Goal: Information Seeking & Learning: Learn about a topic

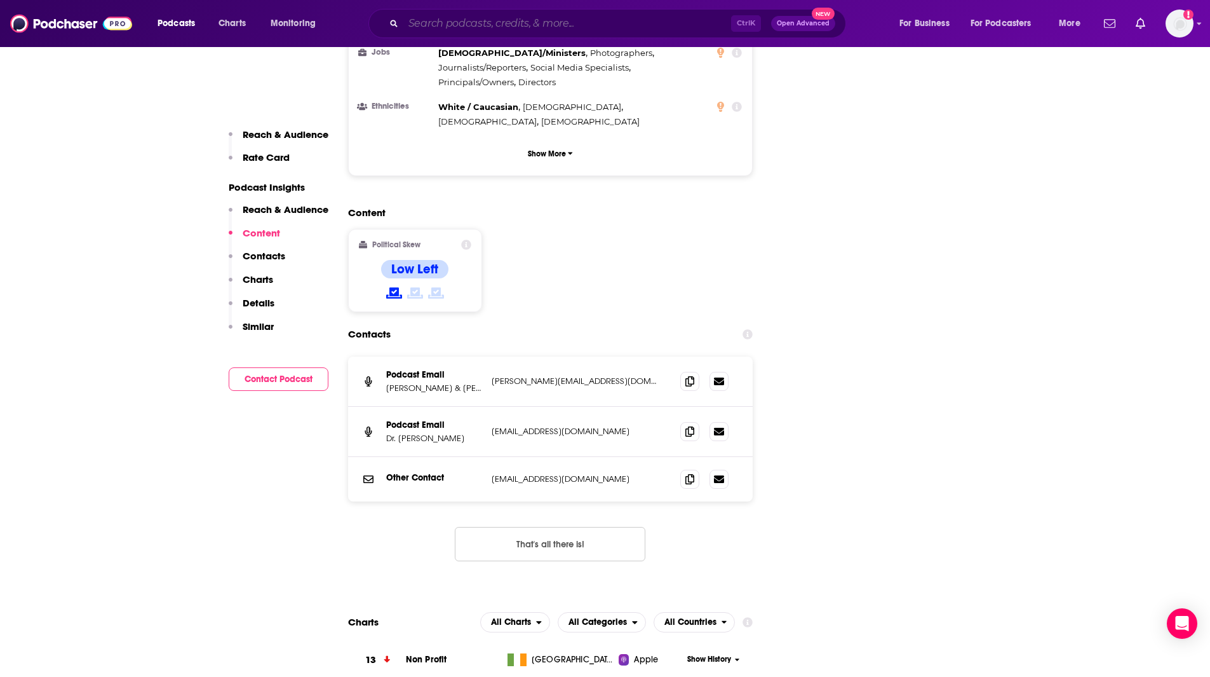
click at [471, 21] on input "Search podcasts, credits, & more..." at bounding box center [567, 23] width 328 height 20
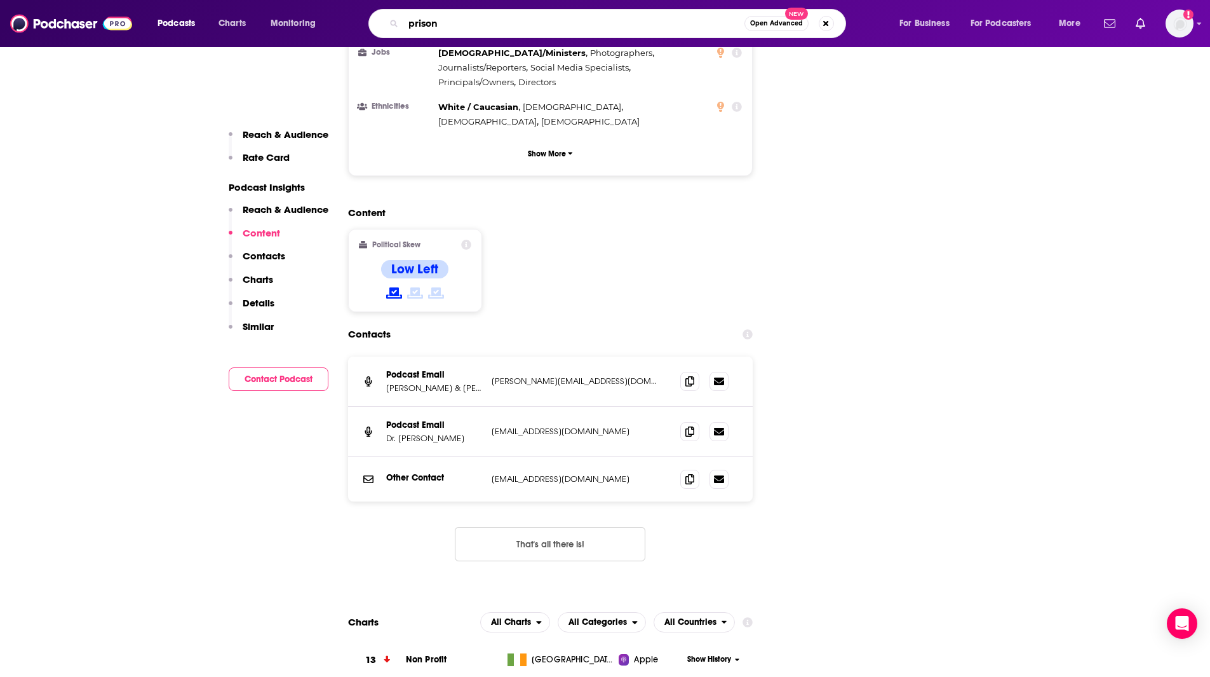
type input "prison"
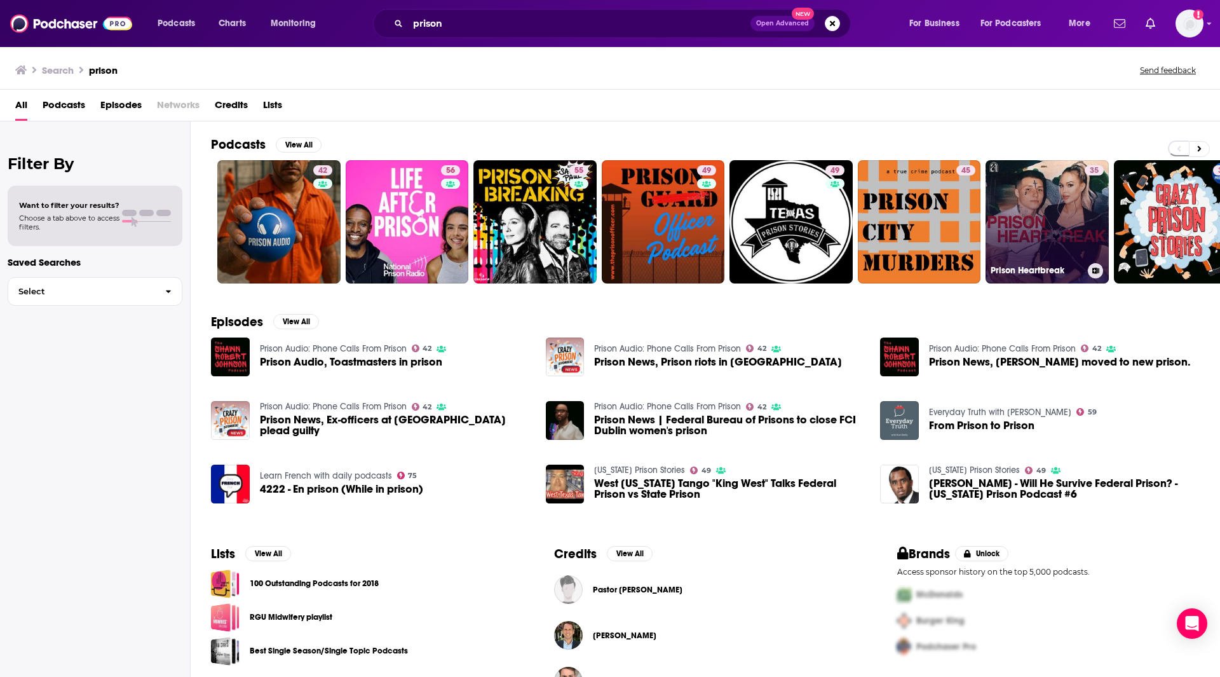
click at [1053, 211] on link "35 Prison Heartbreak" at bounding box center [1046, 221] width 123 height 123
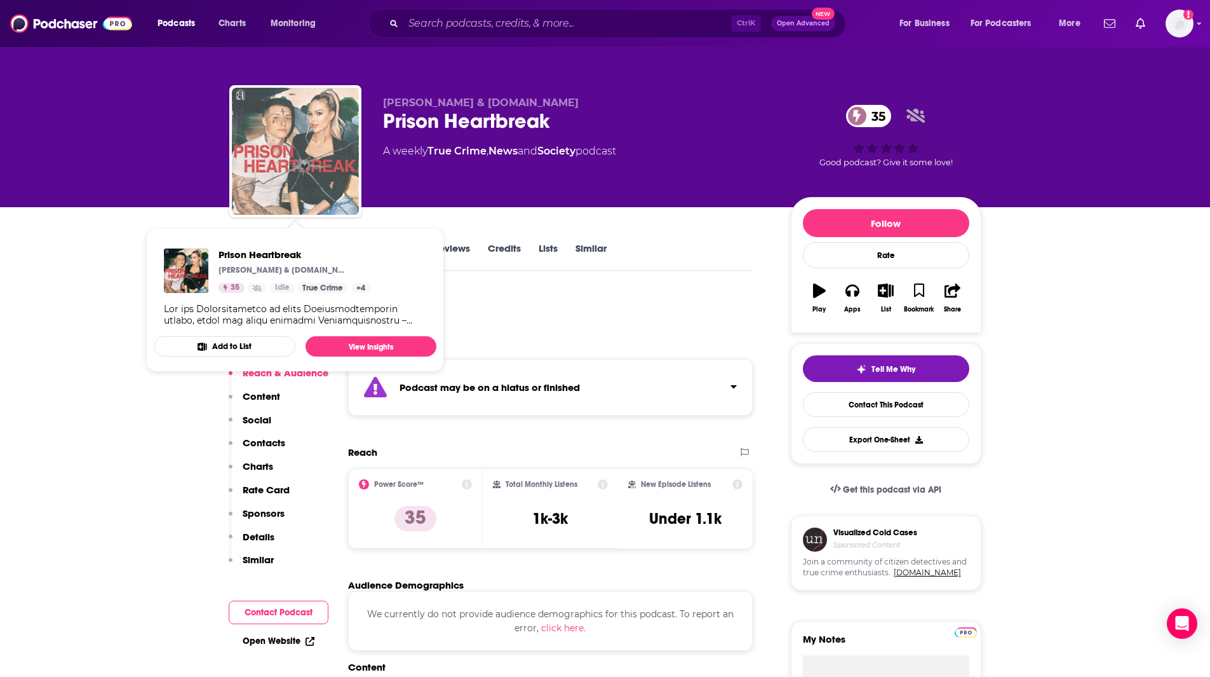
click at [337, 118] on img "Prison Heartbreak" at bounding box center [295, 151] width 127 height 127
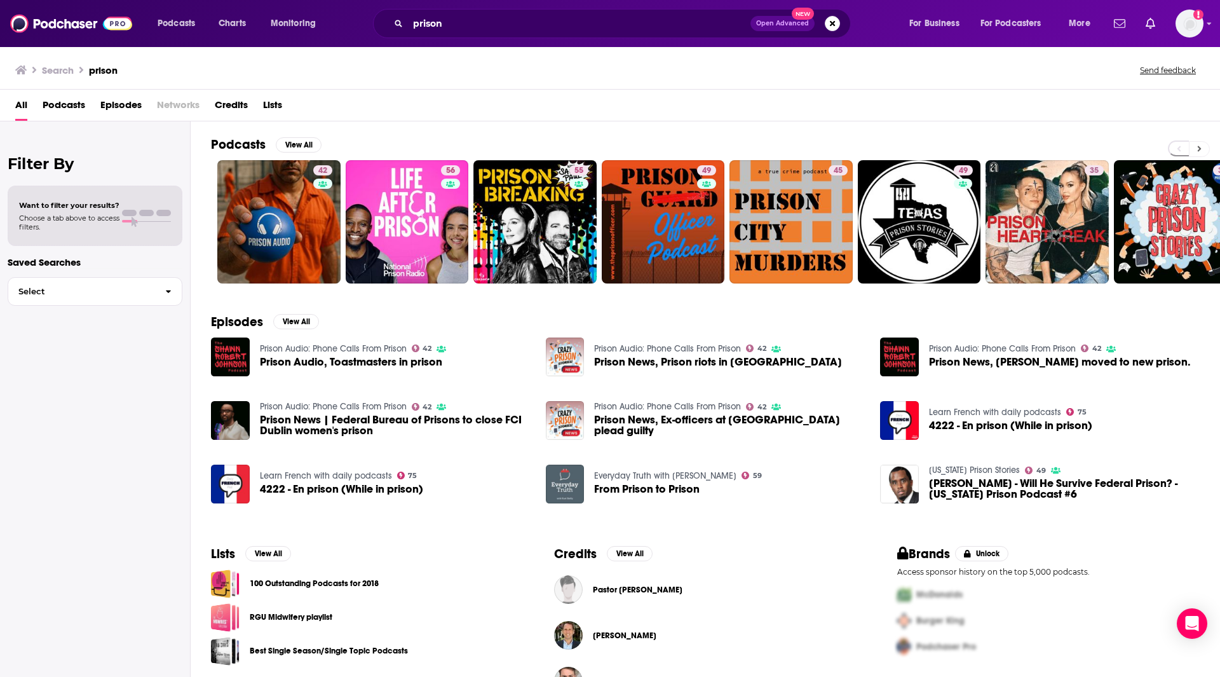
click at [1197, 146] on icon at bounding box center [1199, 148] width 4 height 9
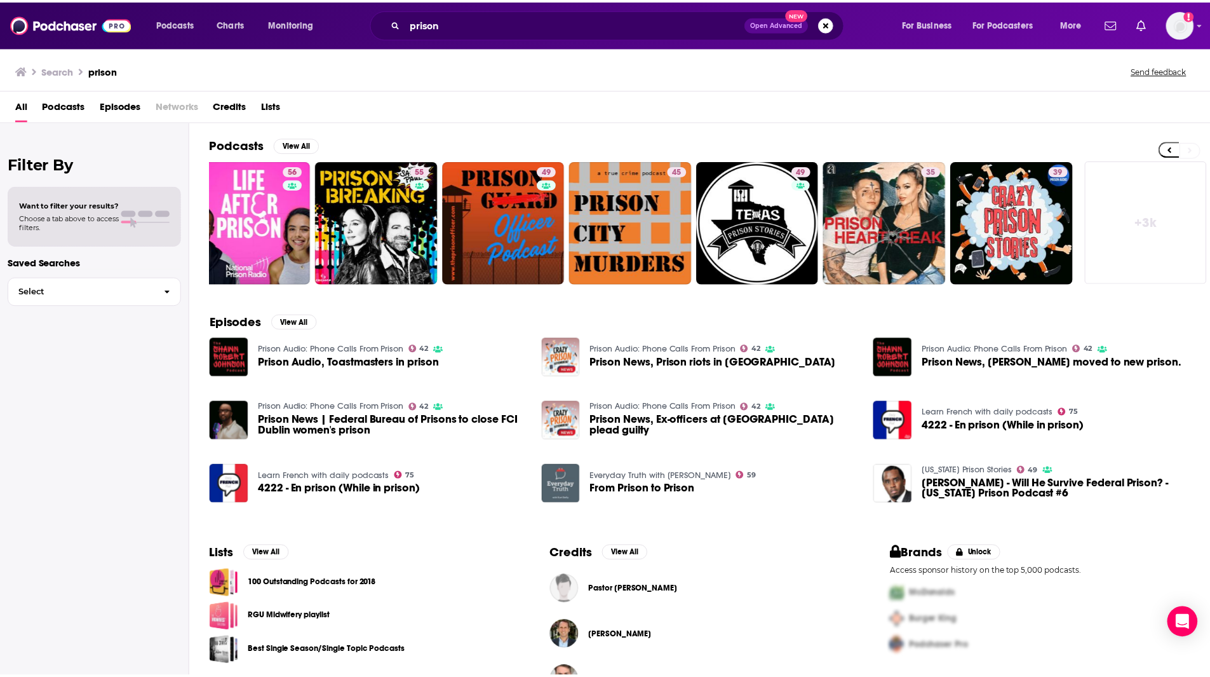
scroll to position [0, 158]
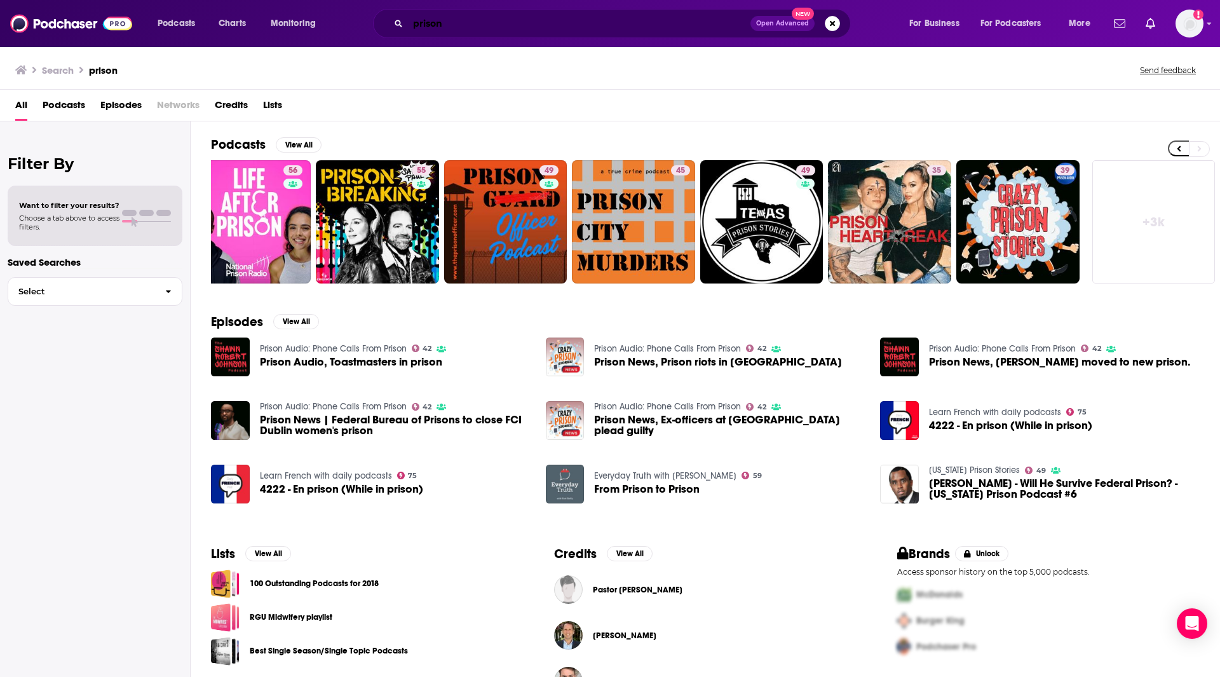
click at [474, 24] on input "prison" at bounding box center [579, 23] width 342 height 20
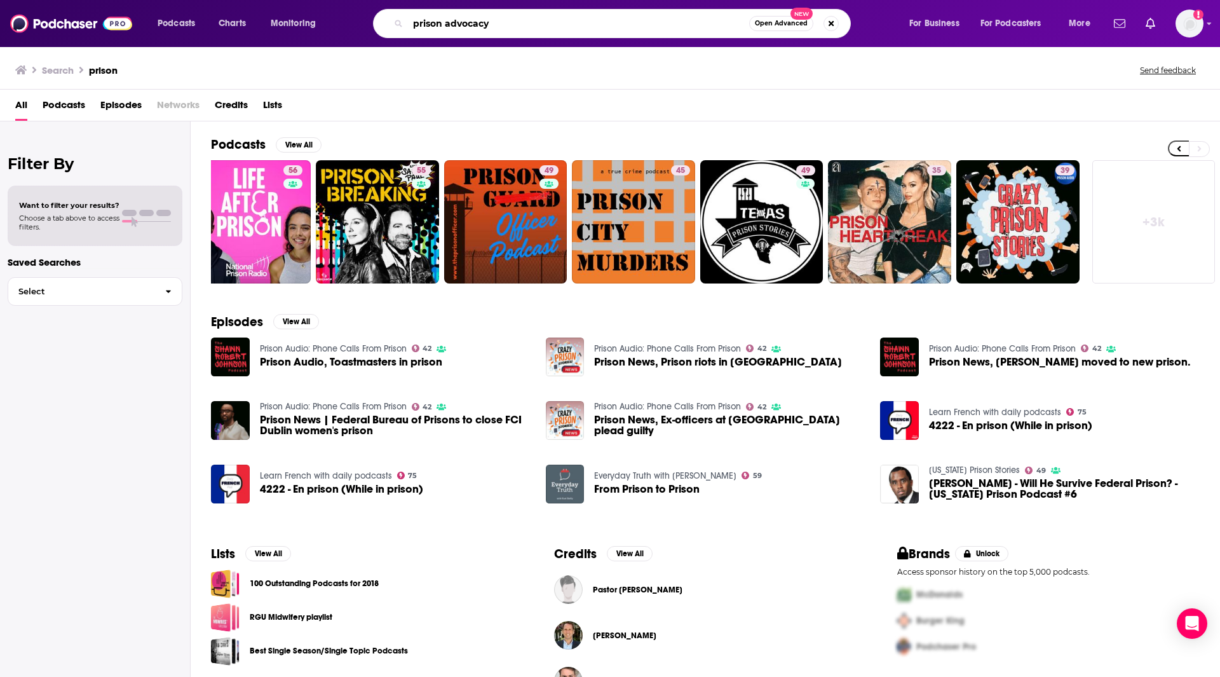
type input "prison advocacy"
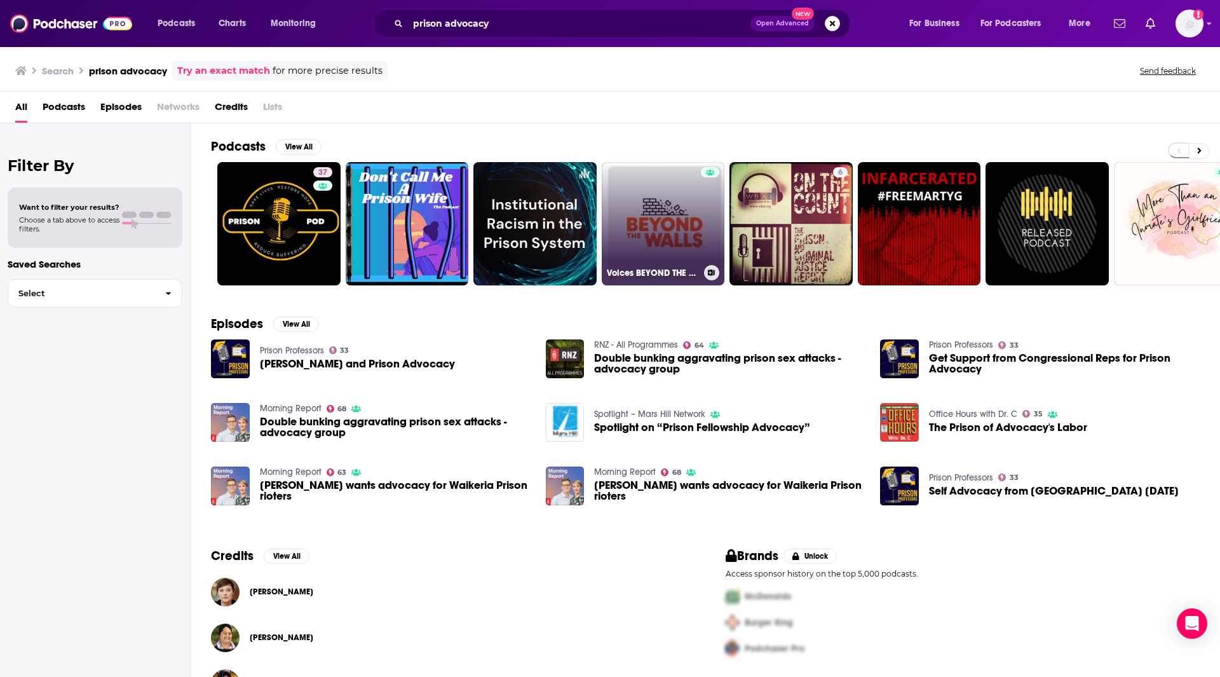
click at [649, 239] on link "Voices BEYOND THE WALLS of [US_STATE] prisons" at bounding box center [663, 223] width 123 height 123
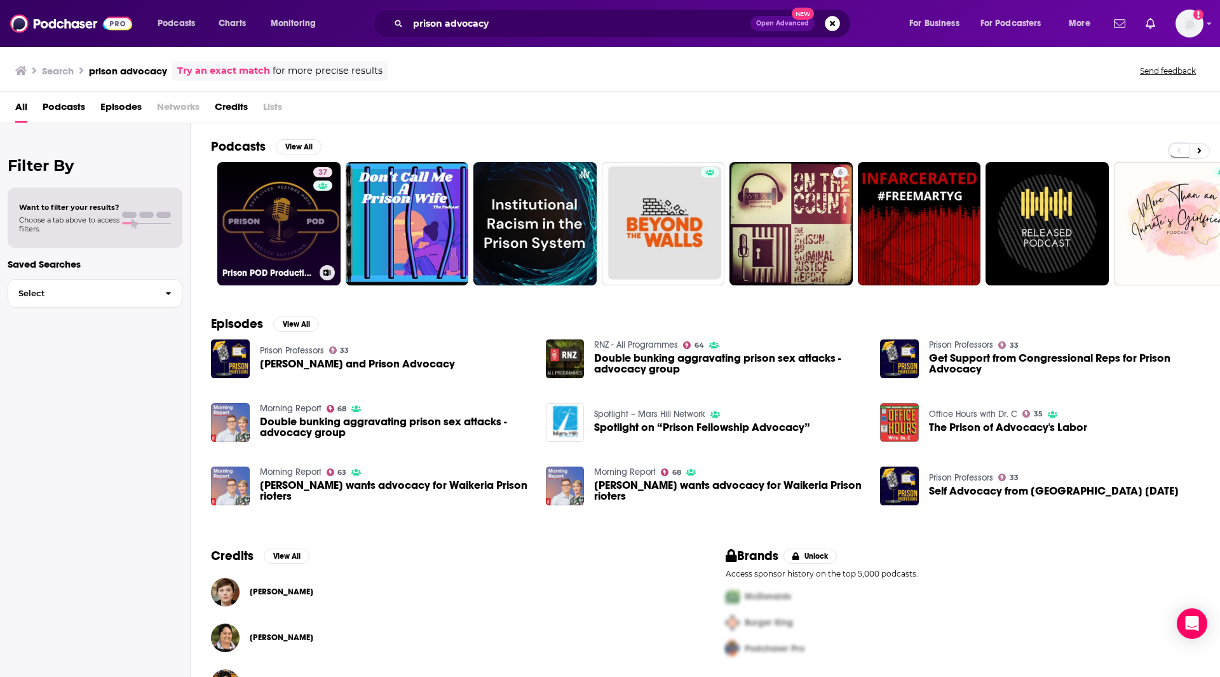
click at [264, 219] on link "37 Prison POD Productions" at bounding box center [278, 223] width 123 height 123
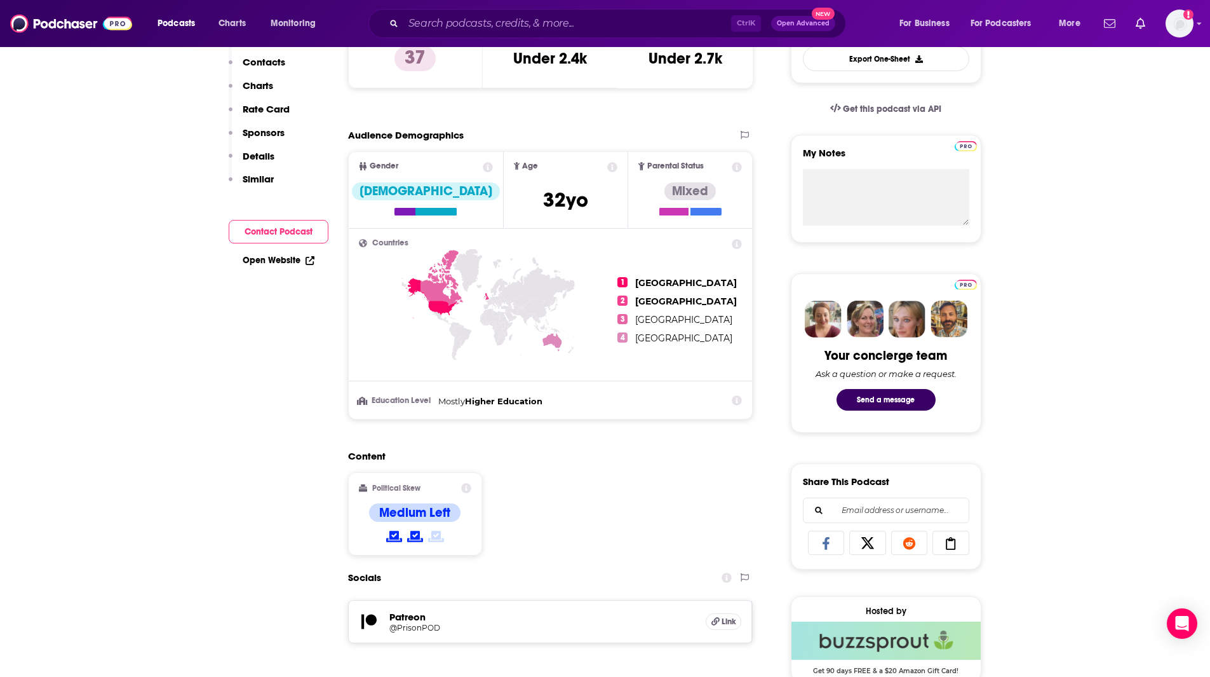
scroll to position [76, 0]
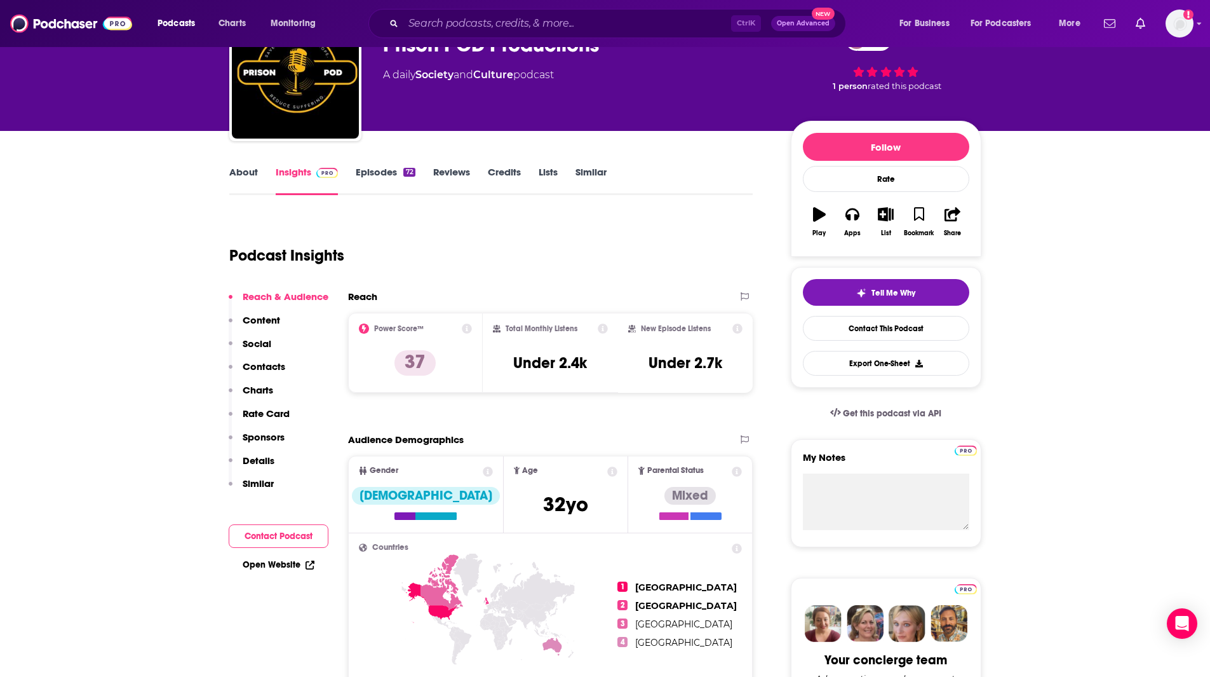
click at [250, 170] on link "About" at bounding box center [243, 180] width 29 height 29
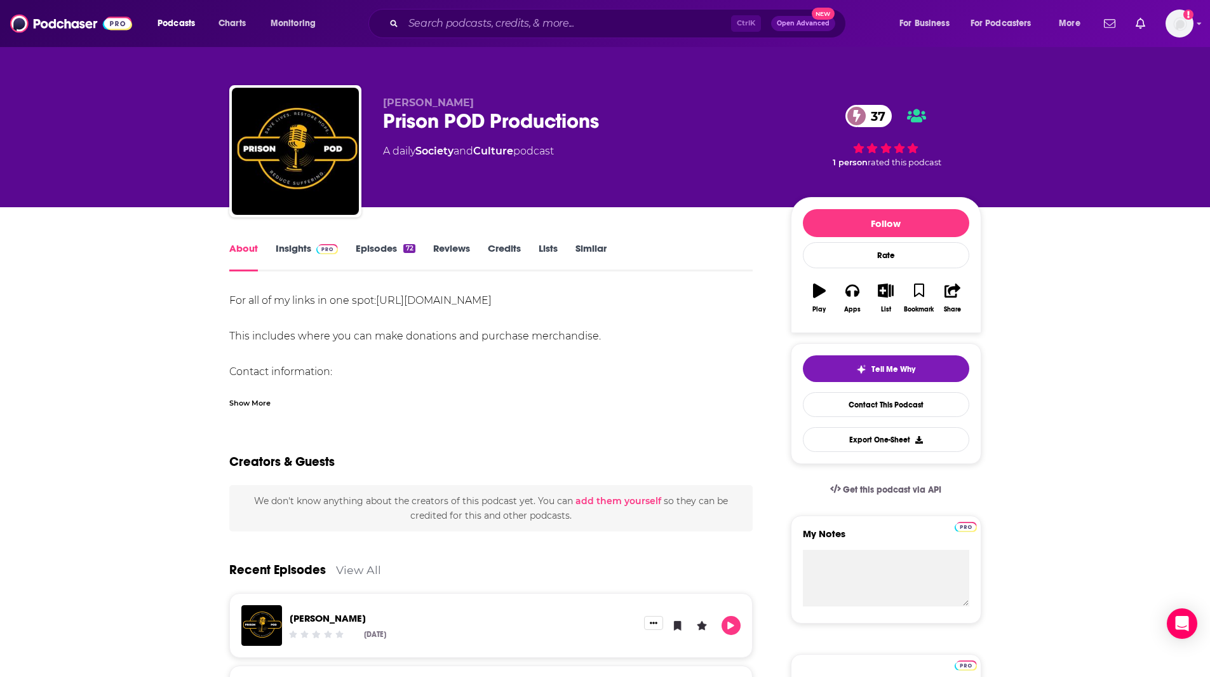
click at [301, 250] on link "Insights" at bounding box center [307, 256] width 63 height 29
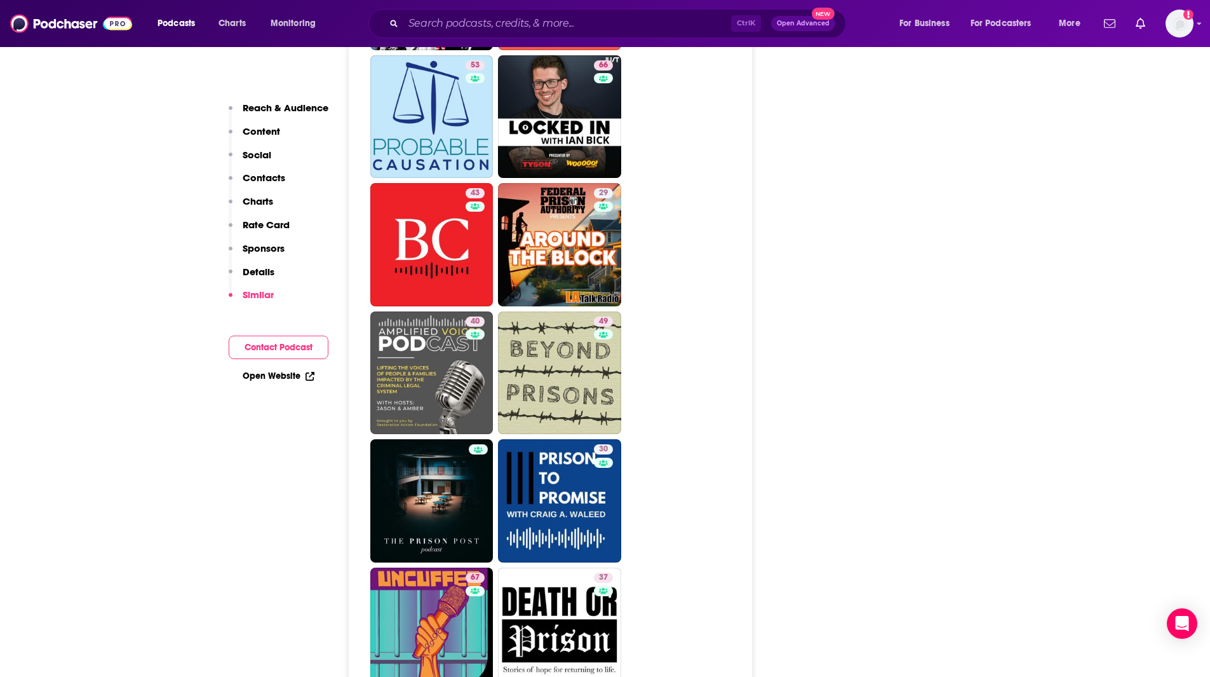
scroll to position [2512, 0]
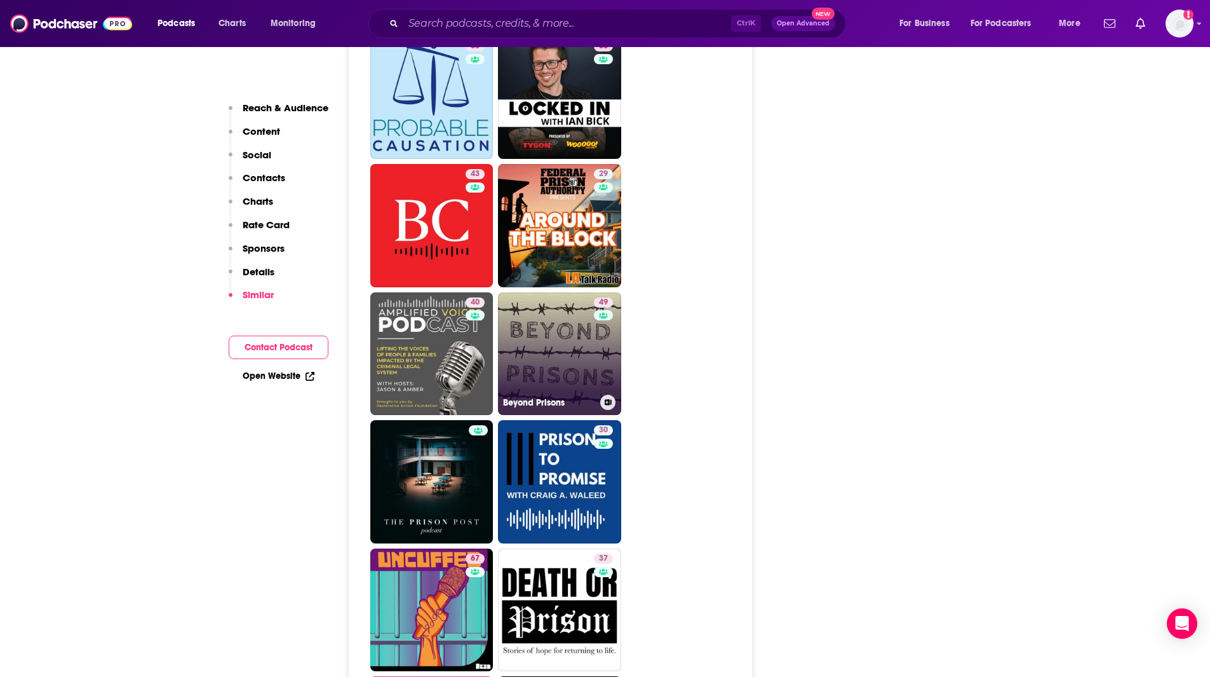
click at [592, 336] on link "49 Beyond Prisons" at bounding box center [559, 353] width 123 height 123
type input "[URL][DOMAIN_NAME]"
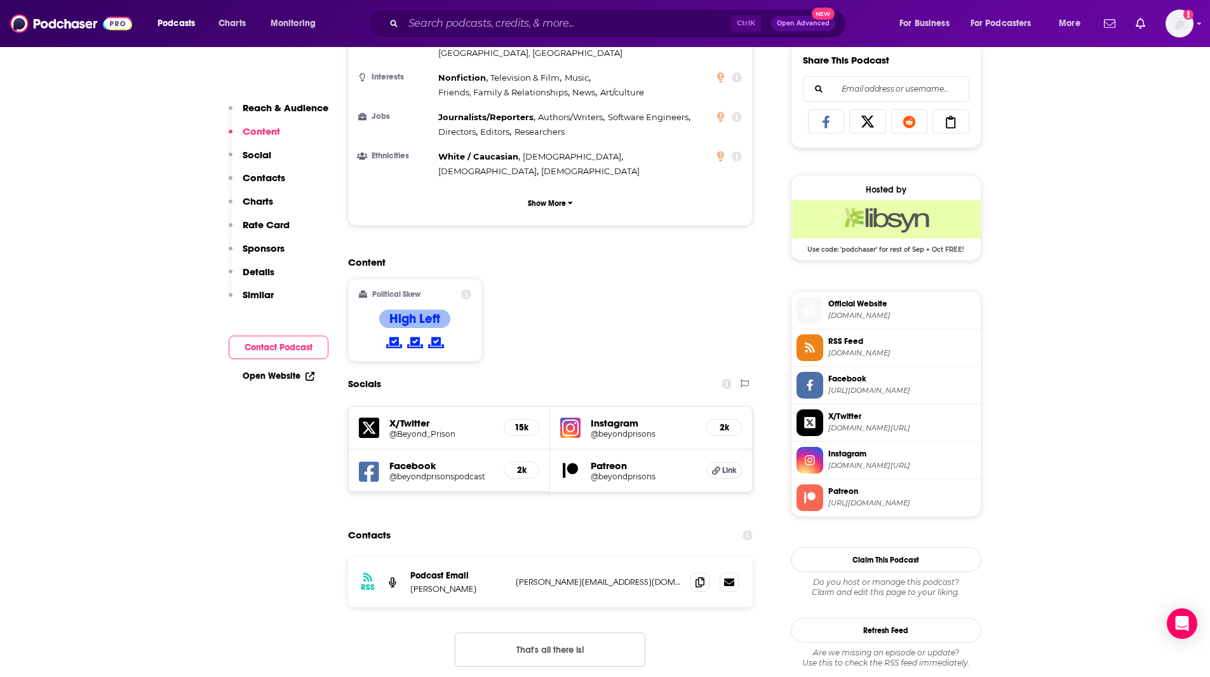
scroll to position [808, 0]
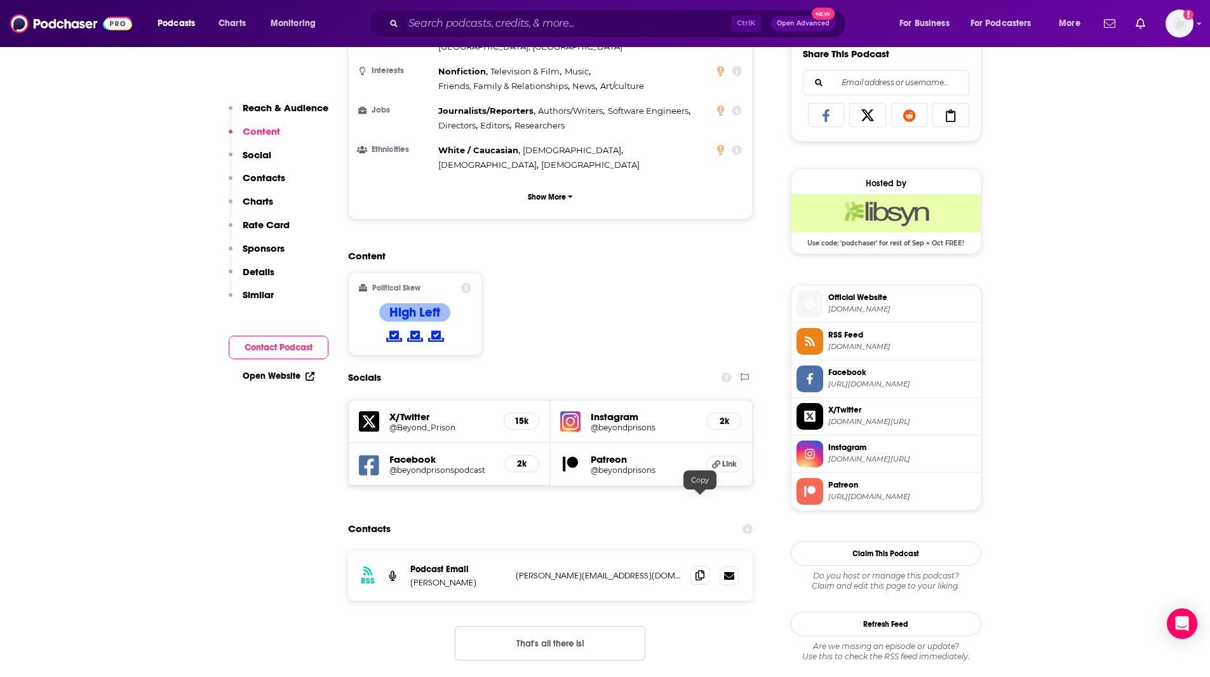
click at [701, 570] on icon at bounding box center [700, 575] width 9 height 10
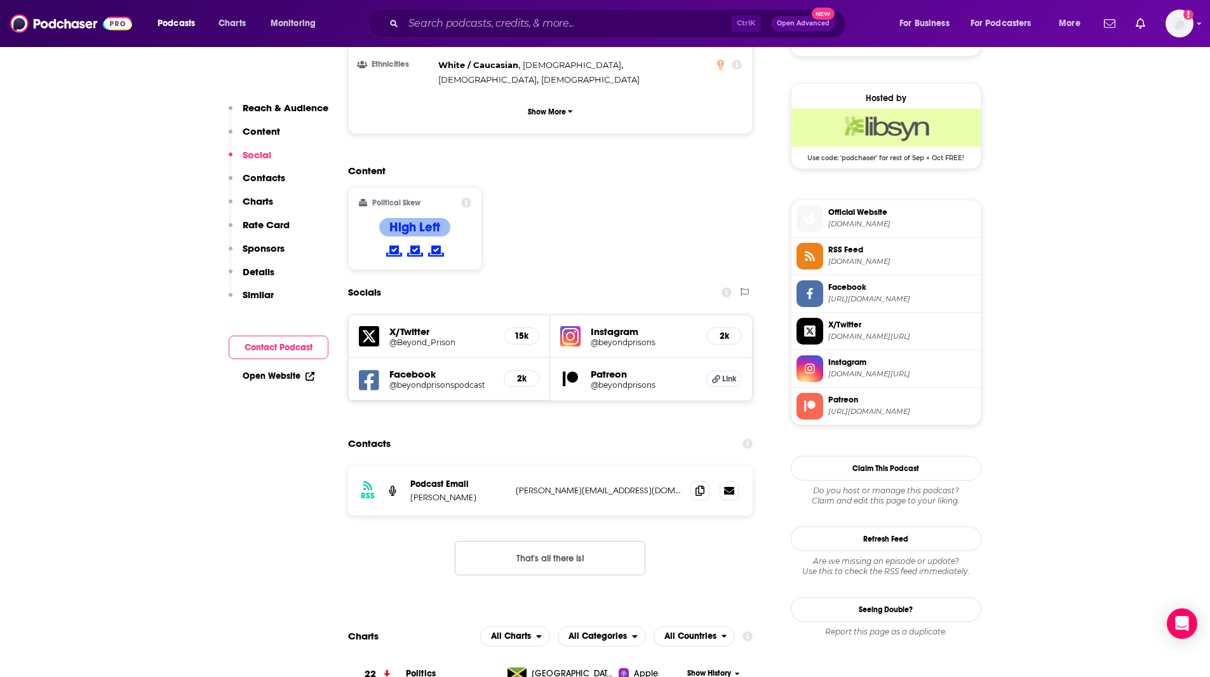
scroll to position [959, 0]
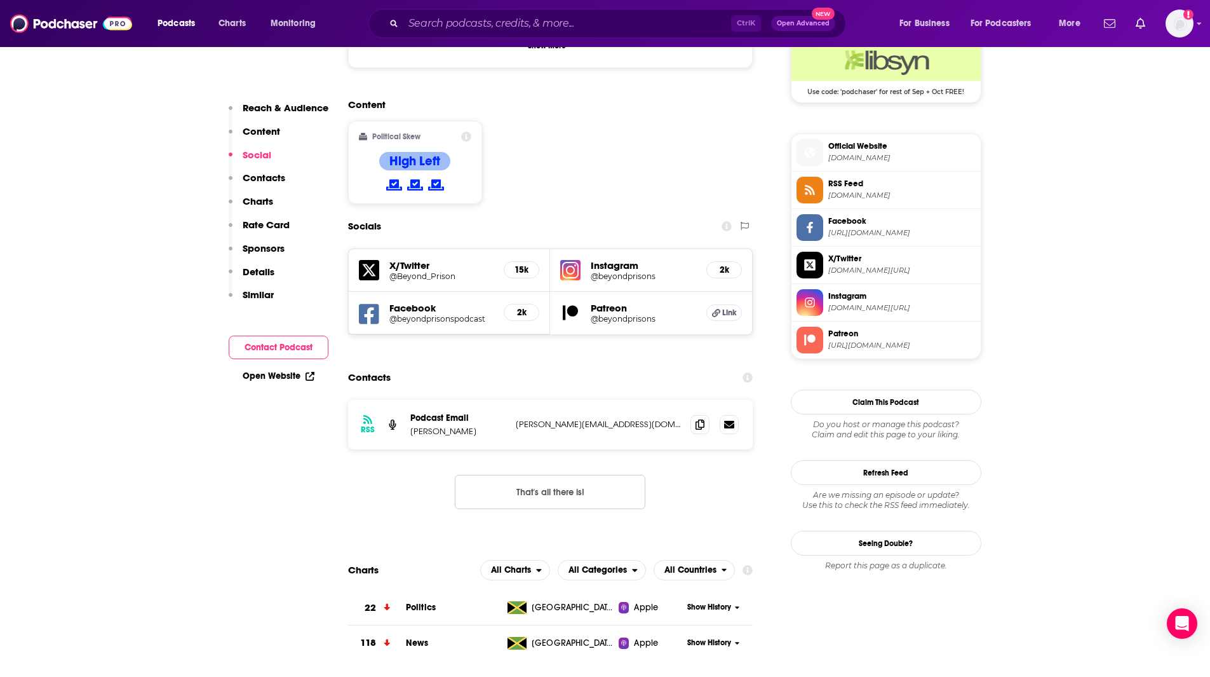
click at [697, 419] on icon at bounding box center [700, 424] width 9 height 10
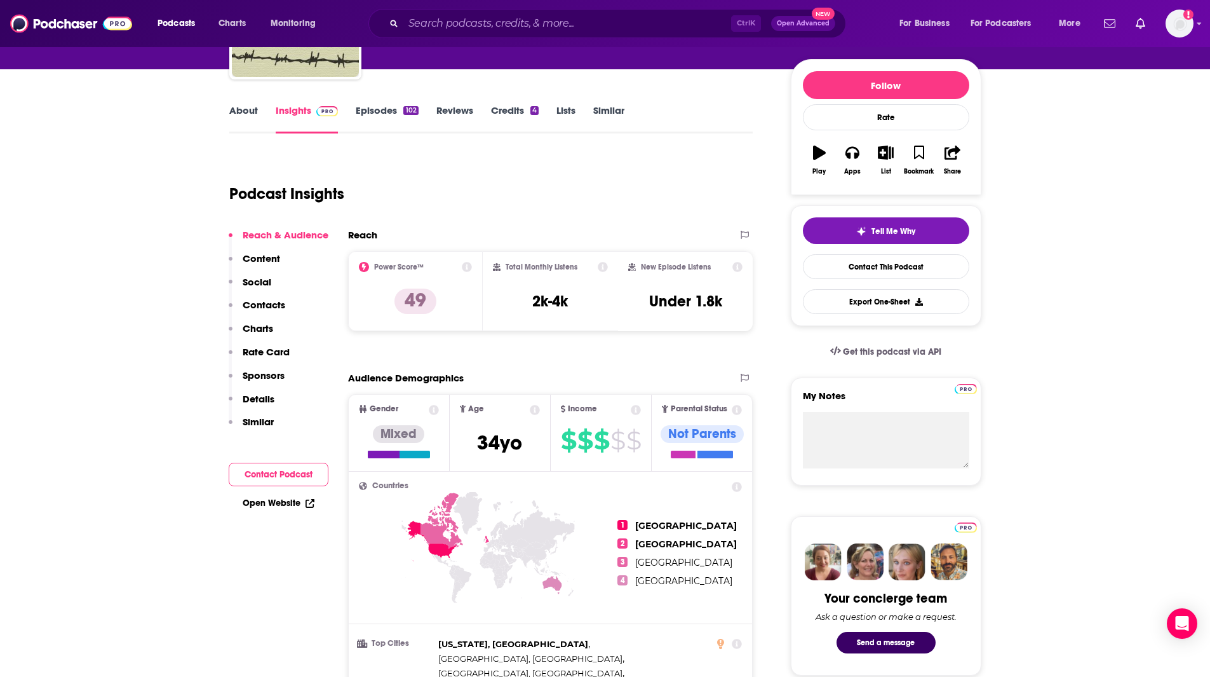
scroll to position [0, 0]
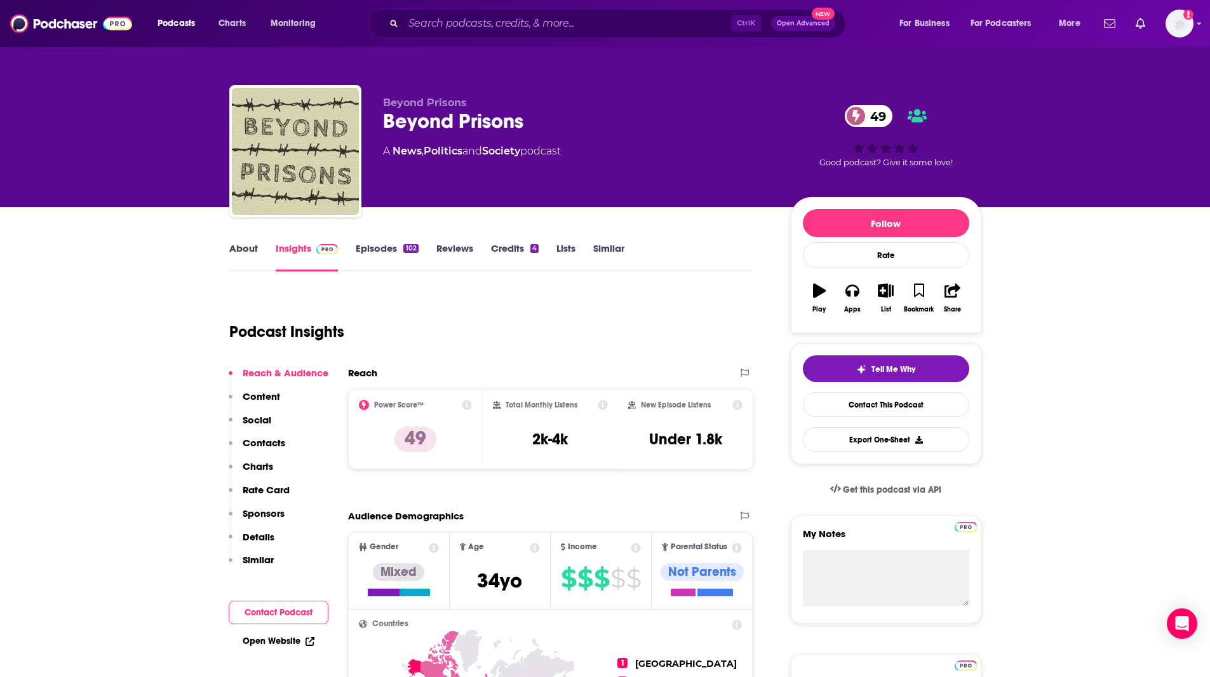
click at [599, 250] on link "Similar" at bounding box center [608, 256] width 31 height 29
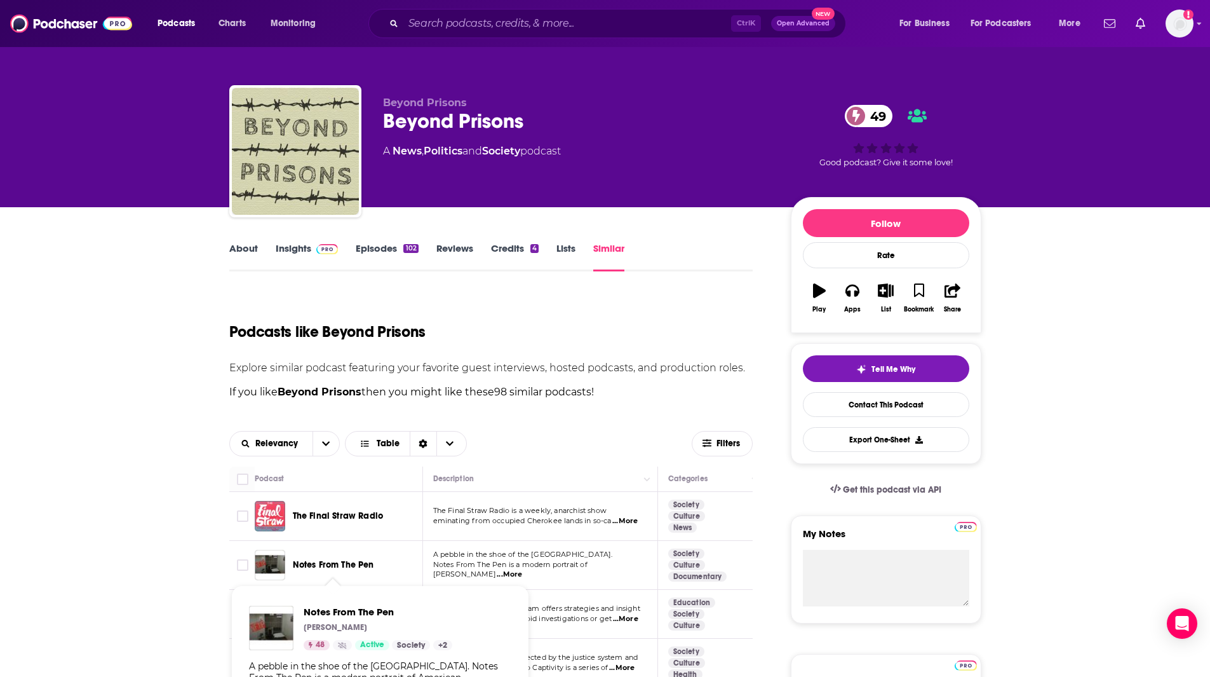
click at [360, 566] on span "Notes From The Pen" at bounding box center [333, 564] width 81 height 11
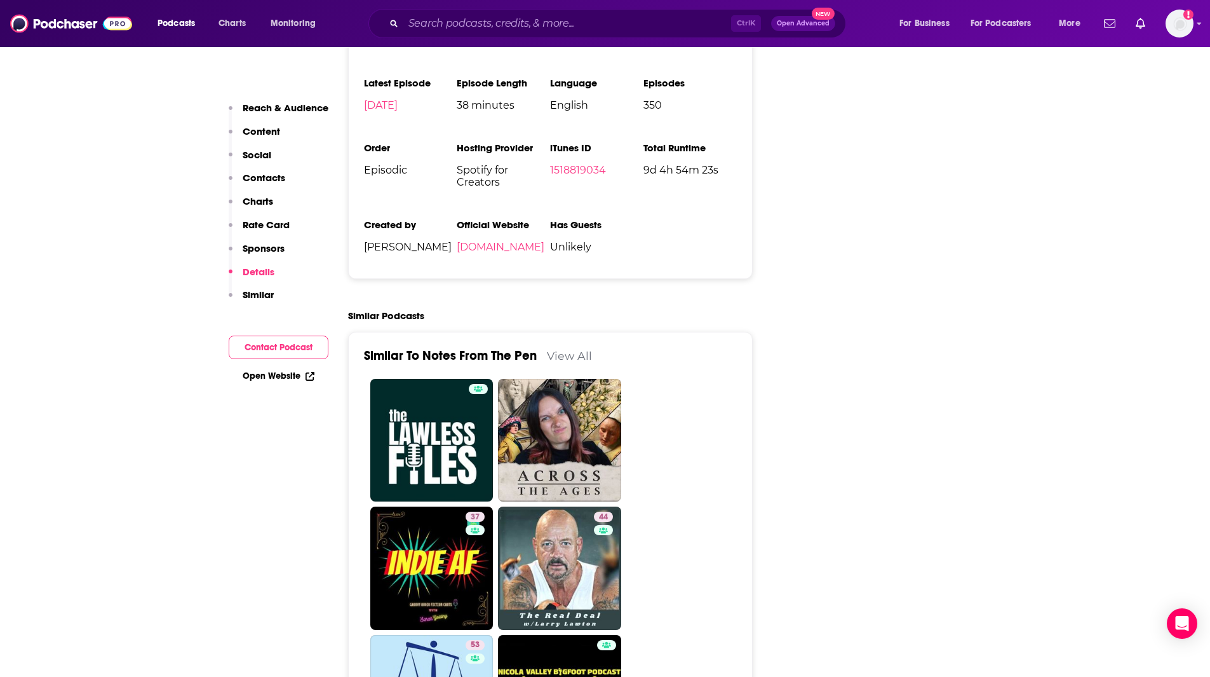
scroll to position [1864, 0]
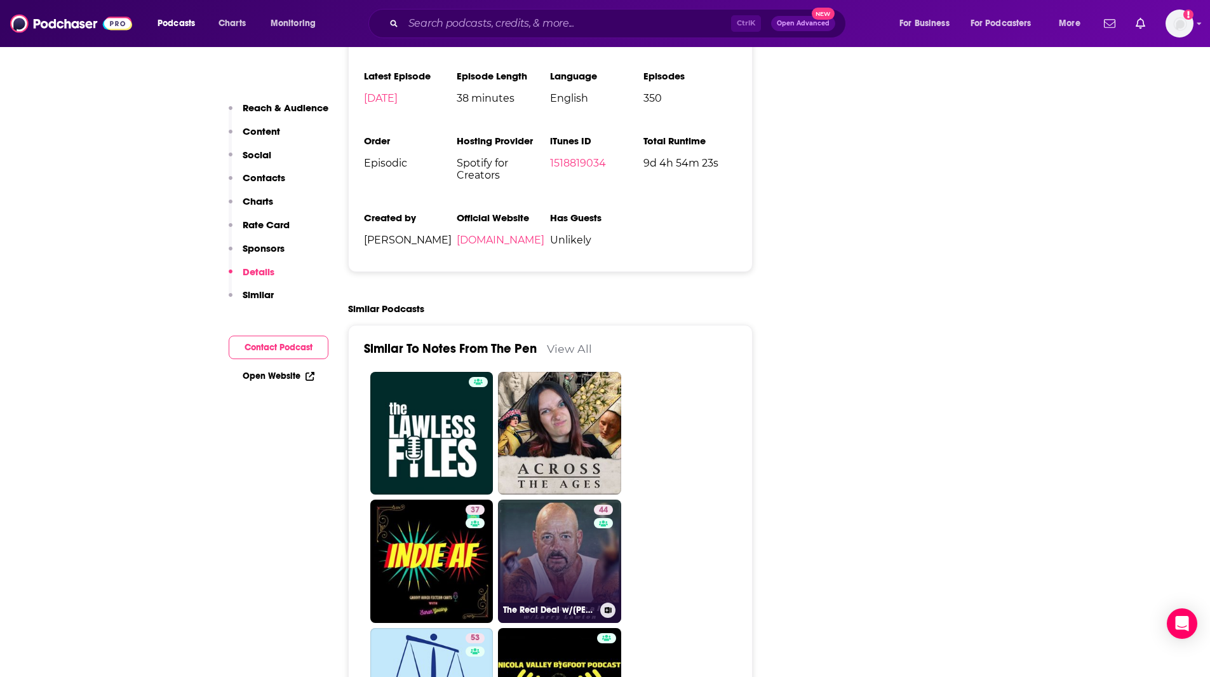
click at [555, 513] on link "44 The Real Deal w/[PERSON_NAME]" at bounding box center [559, 560] width 123 height 123
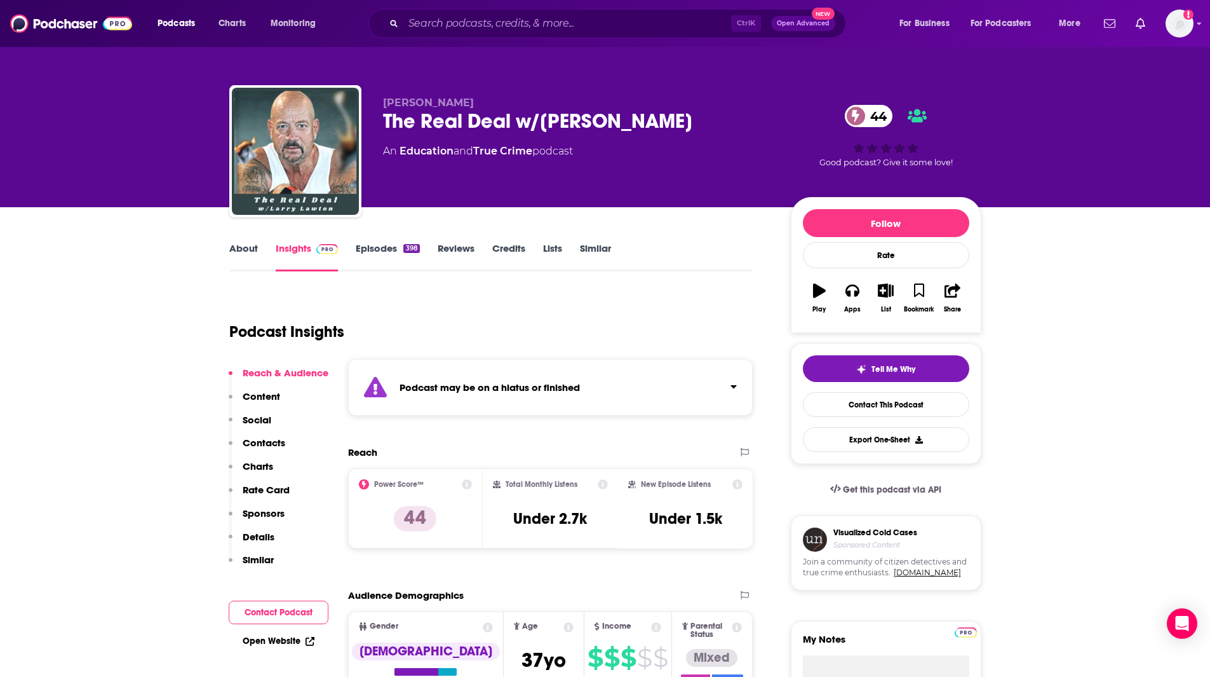
type input "[URL][DOMAIN_NAME]"
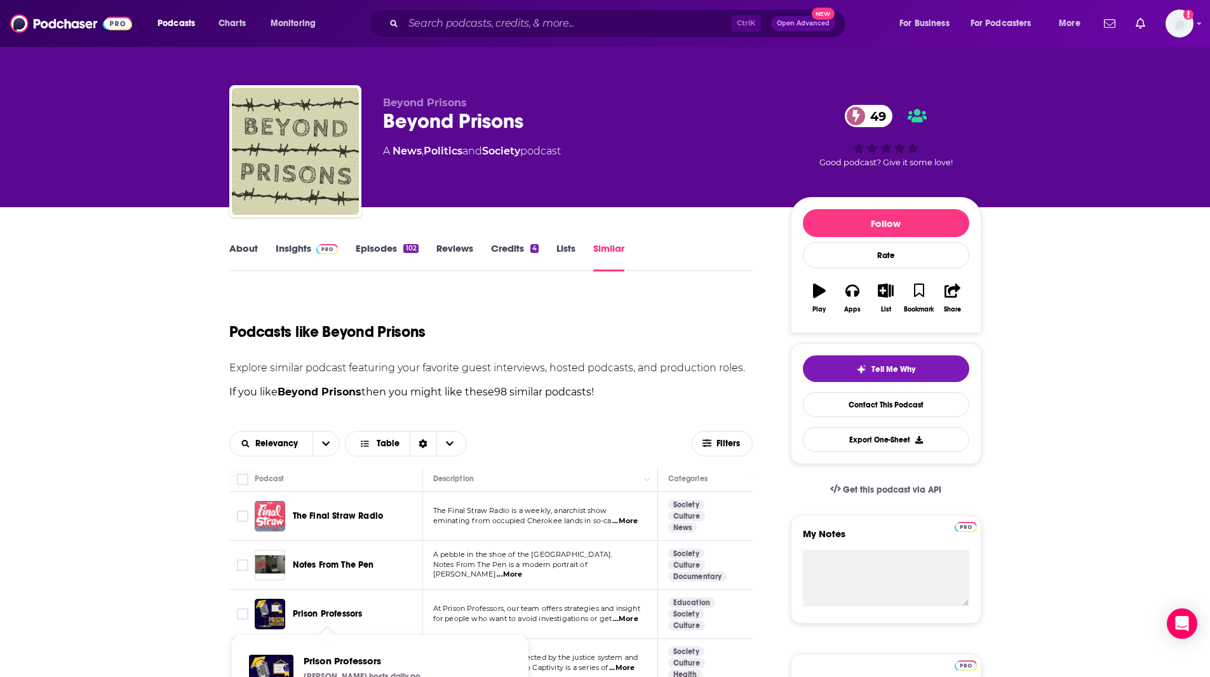
click at [341, 613] on span "Prison Professors" at bounding box center [328, 613] width 70 height 11
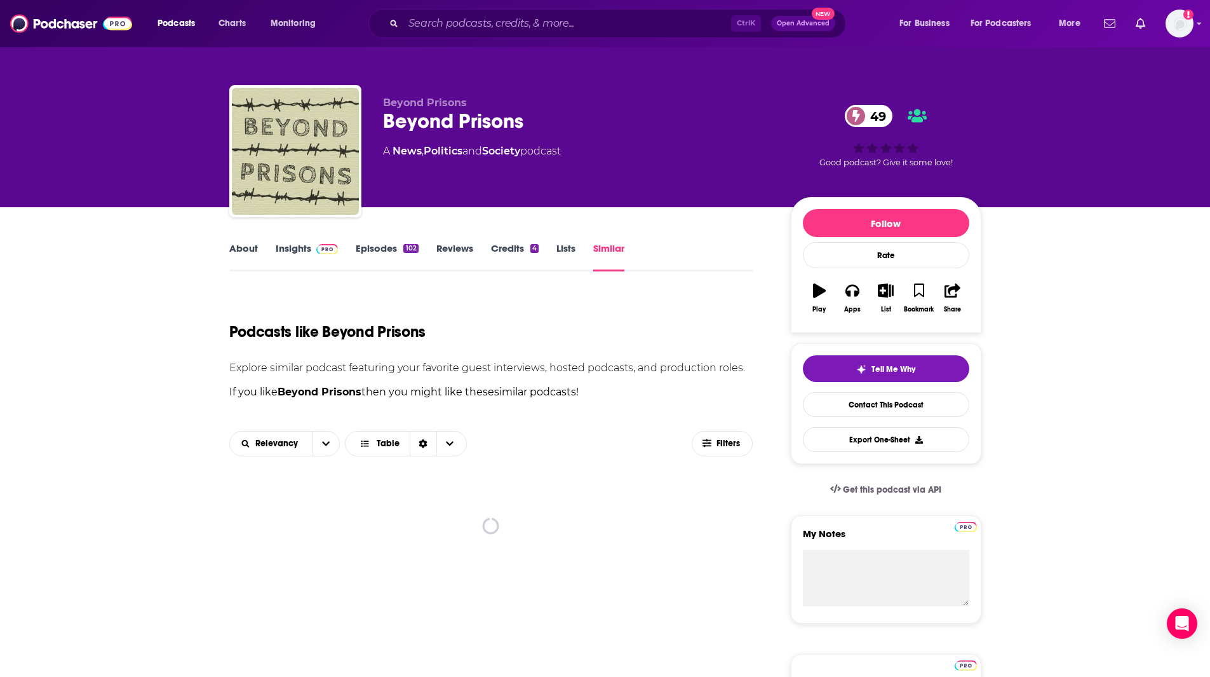
click at [609, 257] on link "Similar" at bounding box center [608, 256] width 31 height 29
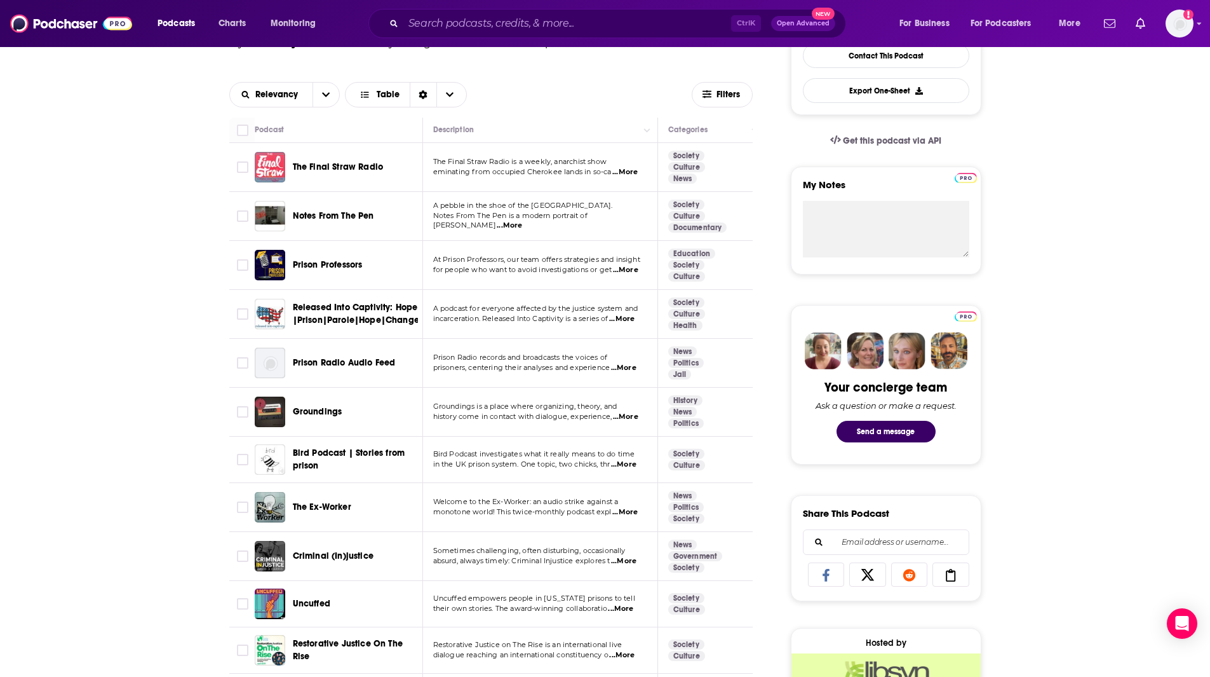
scroll to position [553, 0]
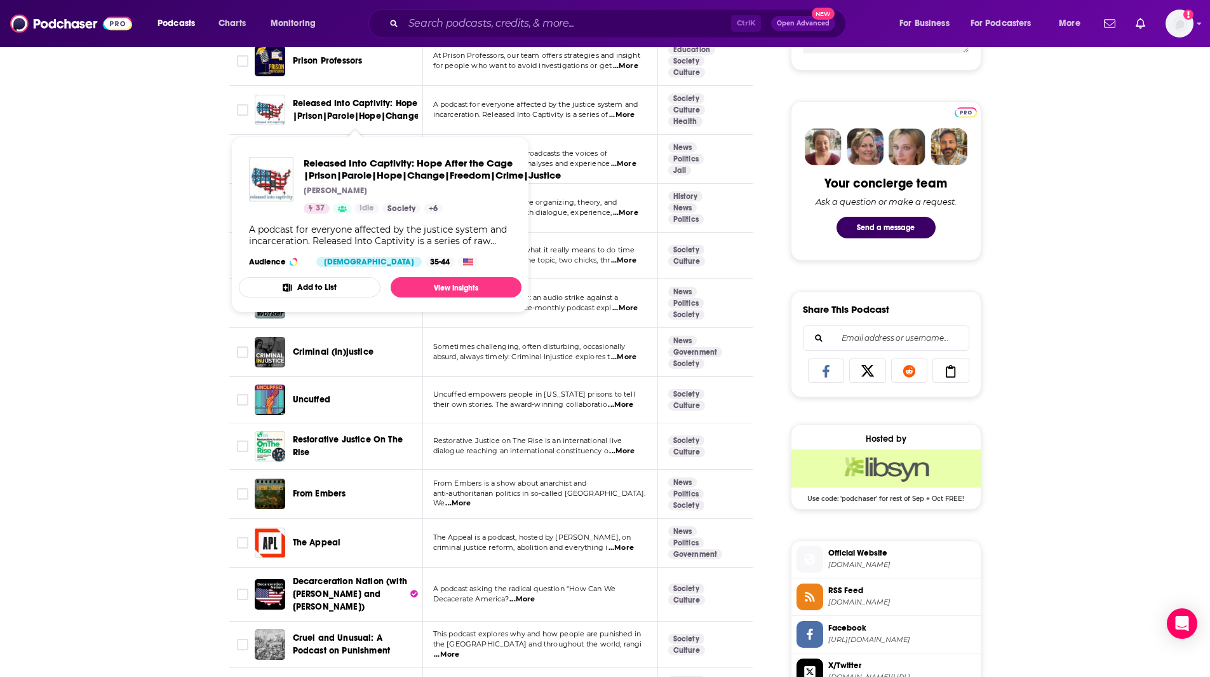
click at [381, 109] on span "Released Into Captivity: Hope After the Cage |Prison|Parole|Hope|Change|Freedom…" at bounding box center [408, 109] width 231 height 25
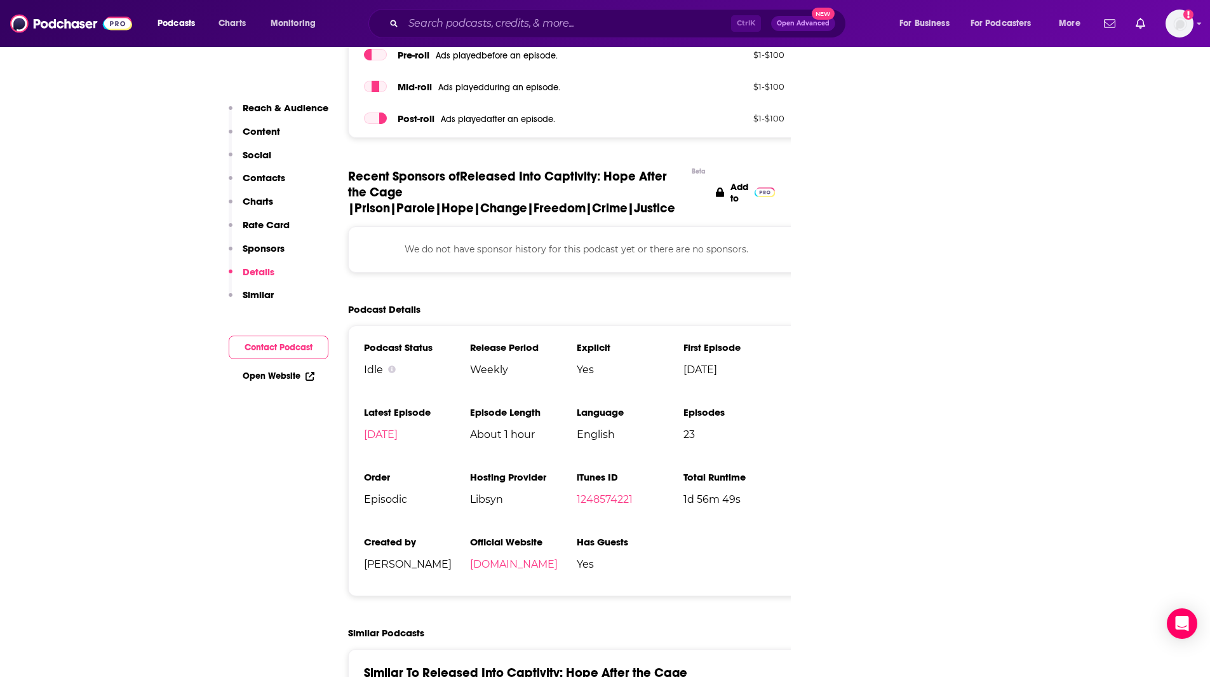
scroll to position [2028, 0]
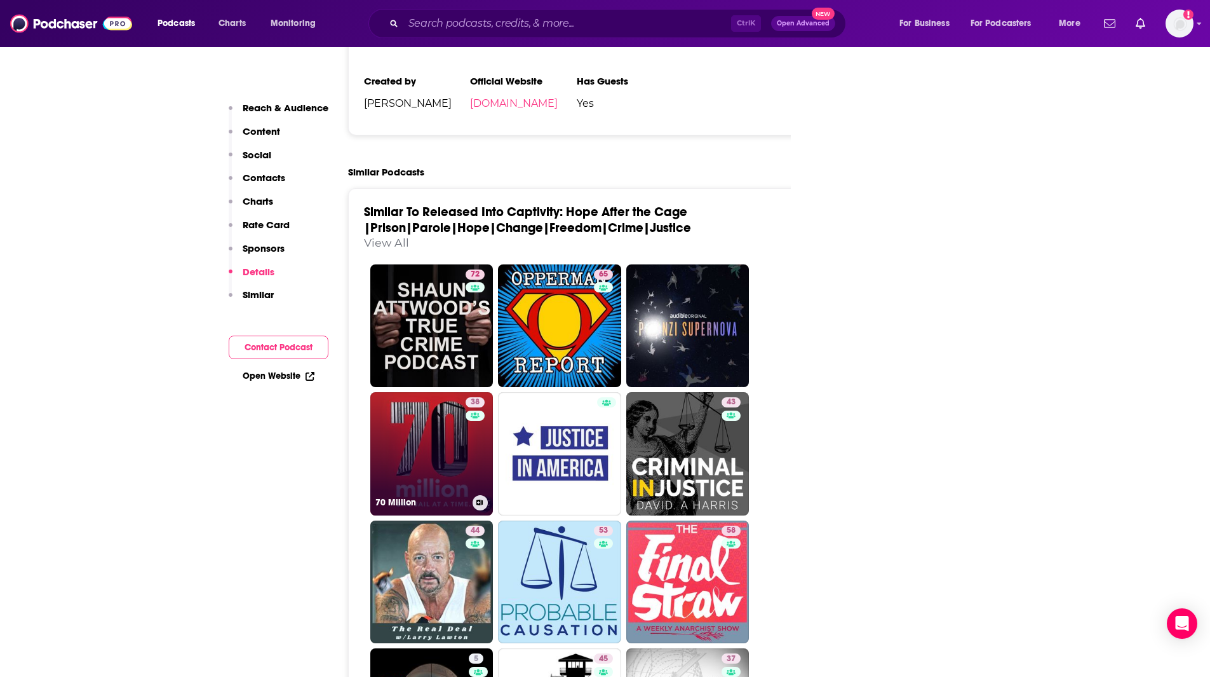
click at [431, 392] on link "38 70 Million" at bounding box center [431, 453] width 123 height 123
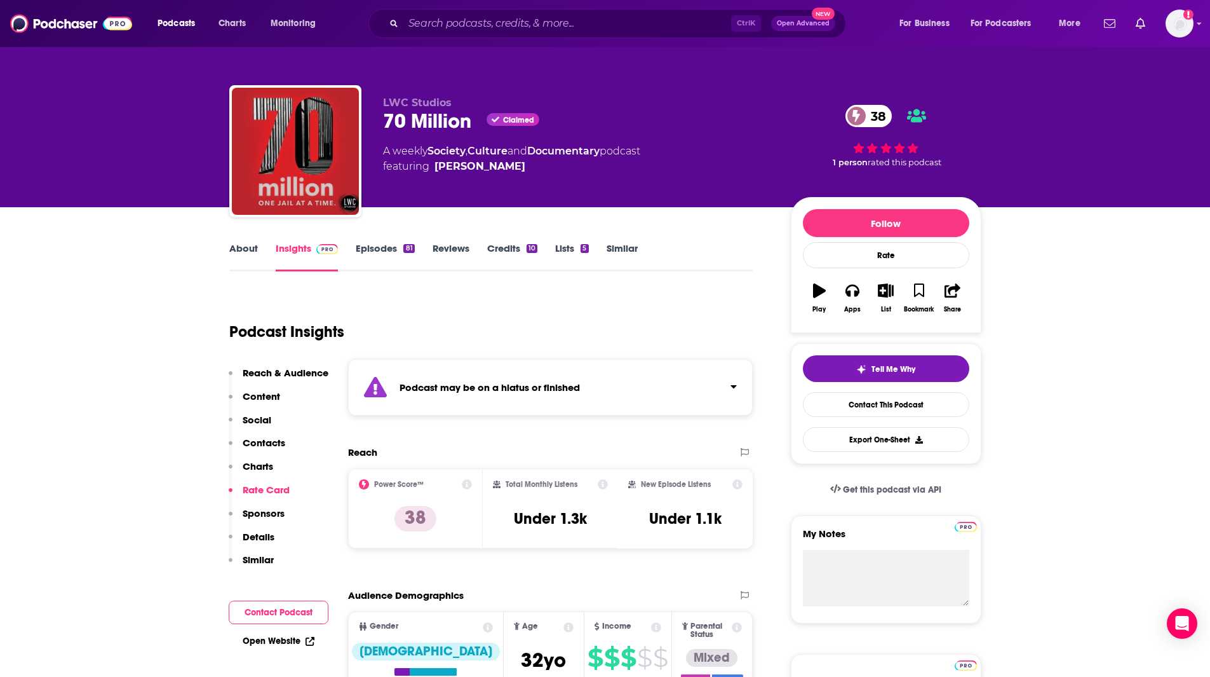
type input "[URL][DOMAIN_NAME]"
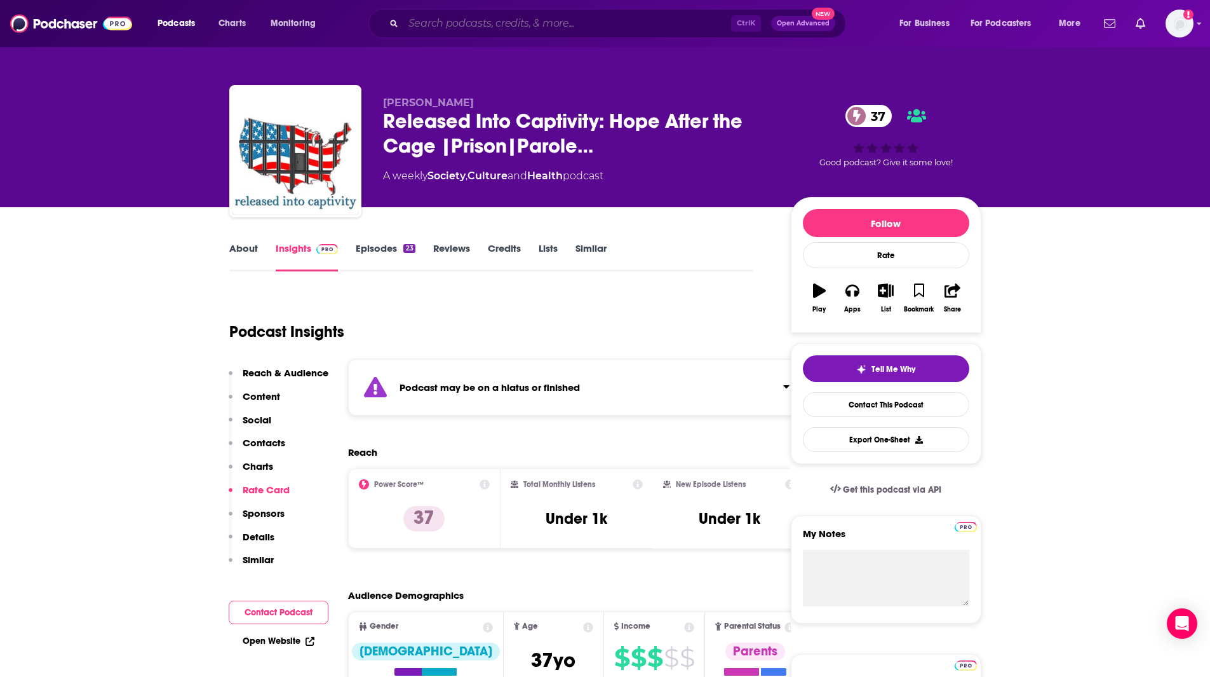
click at [449, 22] on input "Search podcasts, credits, & more..." at bounding box center [567, 23] width 328 height 20
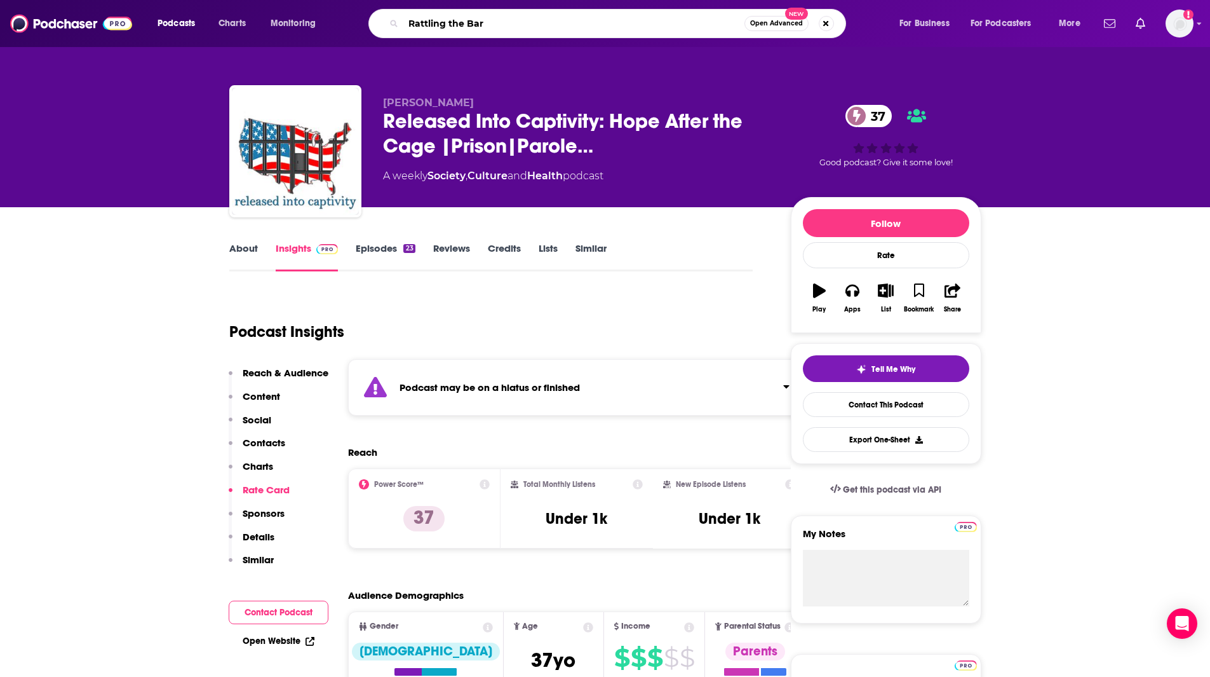
type input "Rattling the Bars"
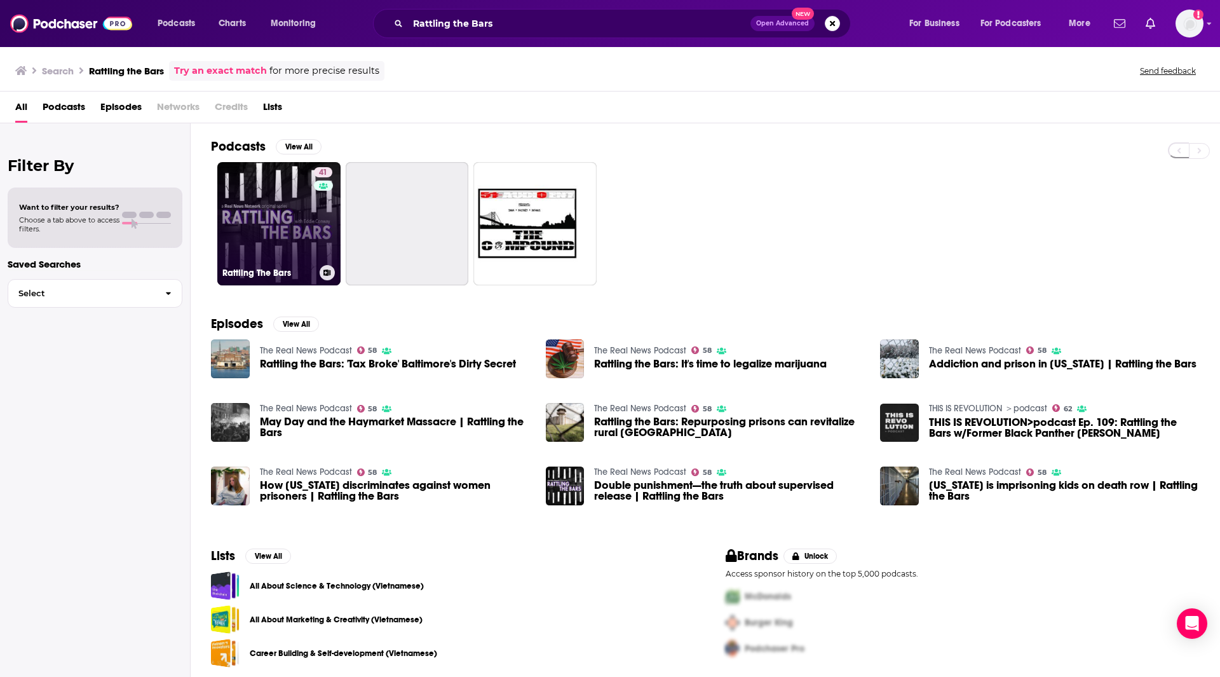
click at [285, 231] on link "41 Rattling The Bars" at bounding box center [278, 223] width 123 height 123
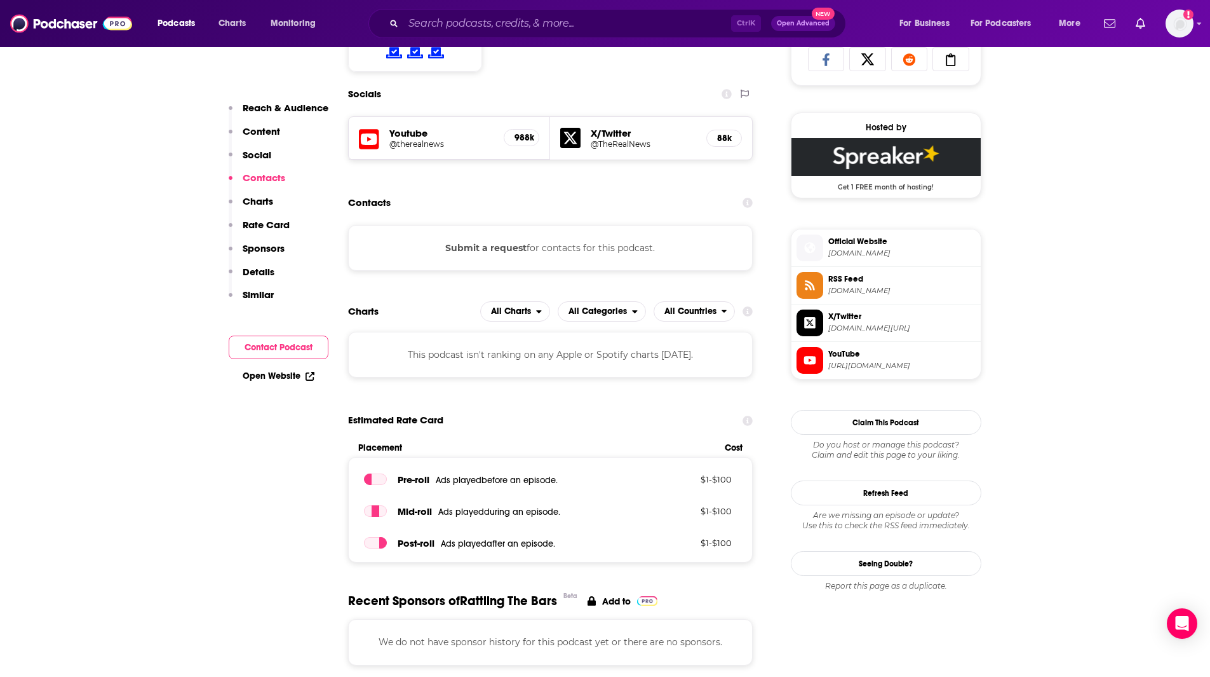
scroll to position [851, 0]
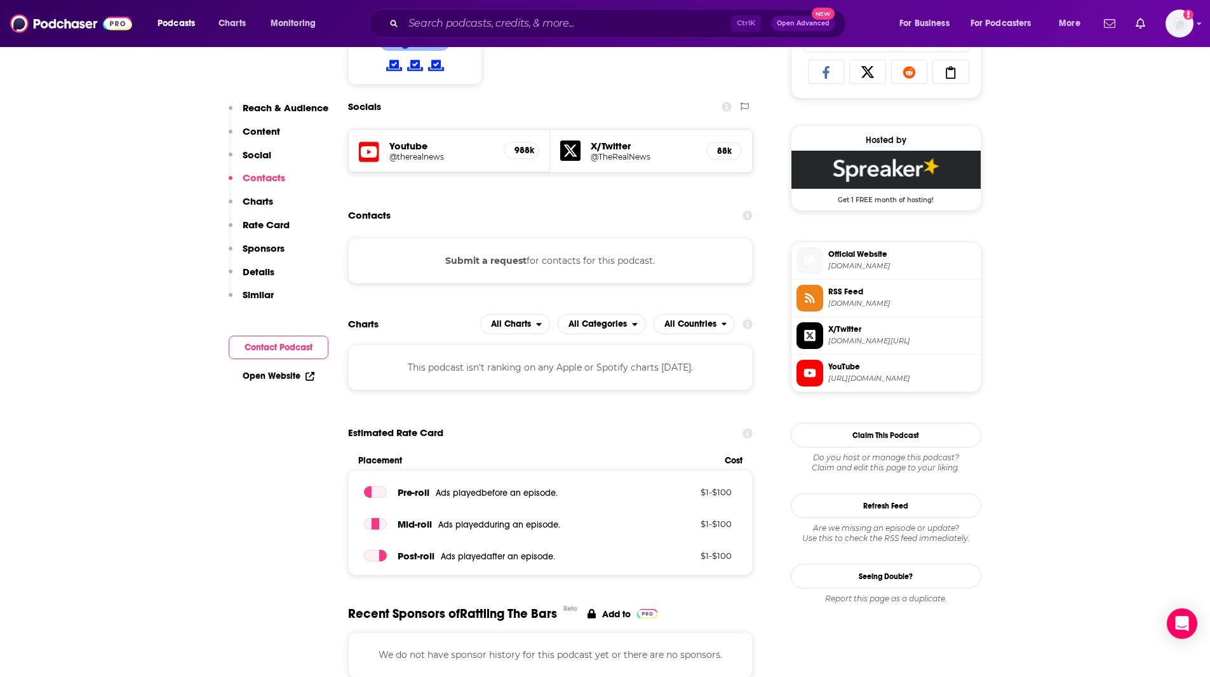
click at [926, 372] on span "YouTube" at bounding box center [902, 366] width 147 height 11
